Goal: Navigation & Orientation: Find specific page/section

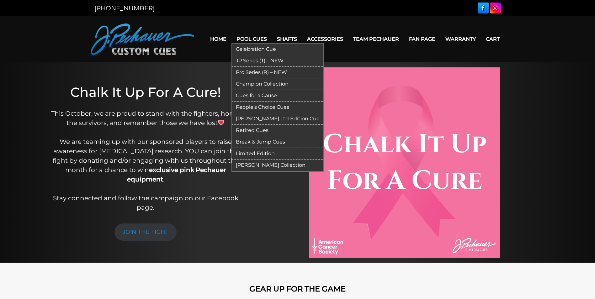
click at [257, 128] on link "Retired Cues" at bounding box center [277, 131] width 91 height 12
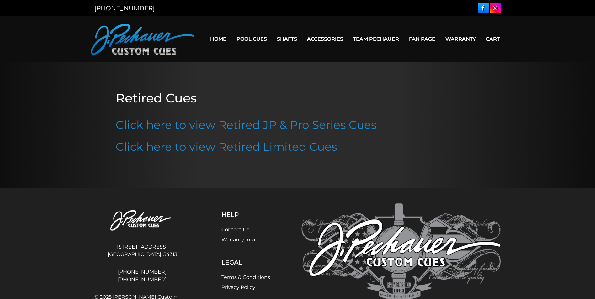
click at [257, 128] on link "Click here to view Retired JP & Pro Series Cues" at bounding box center [246, 125] width 261 height 14
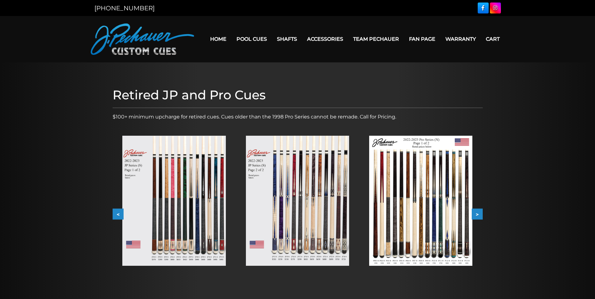
click at [179, 205] on img at bounding box center [173, 201] width 103 height 130
